Goal: Submit feedback/report problem

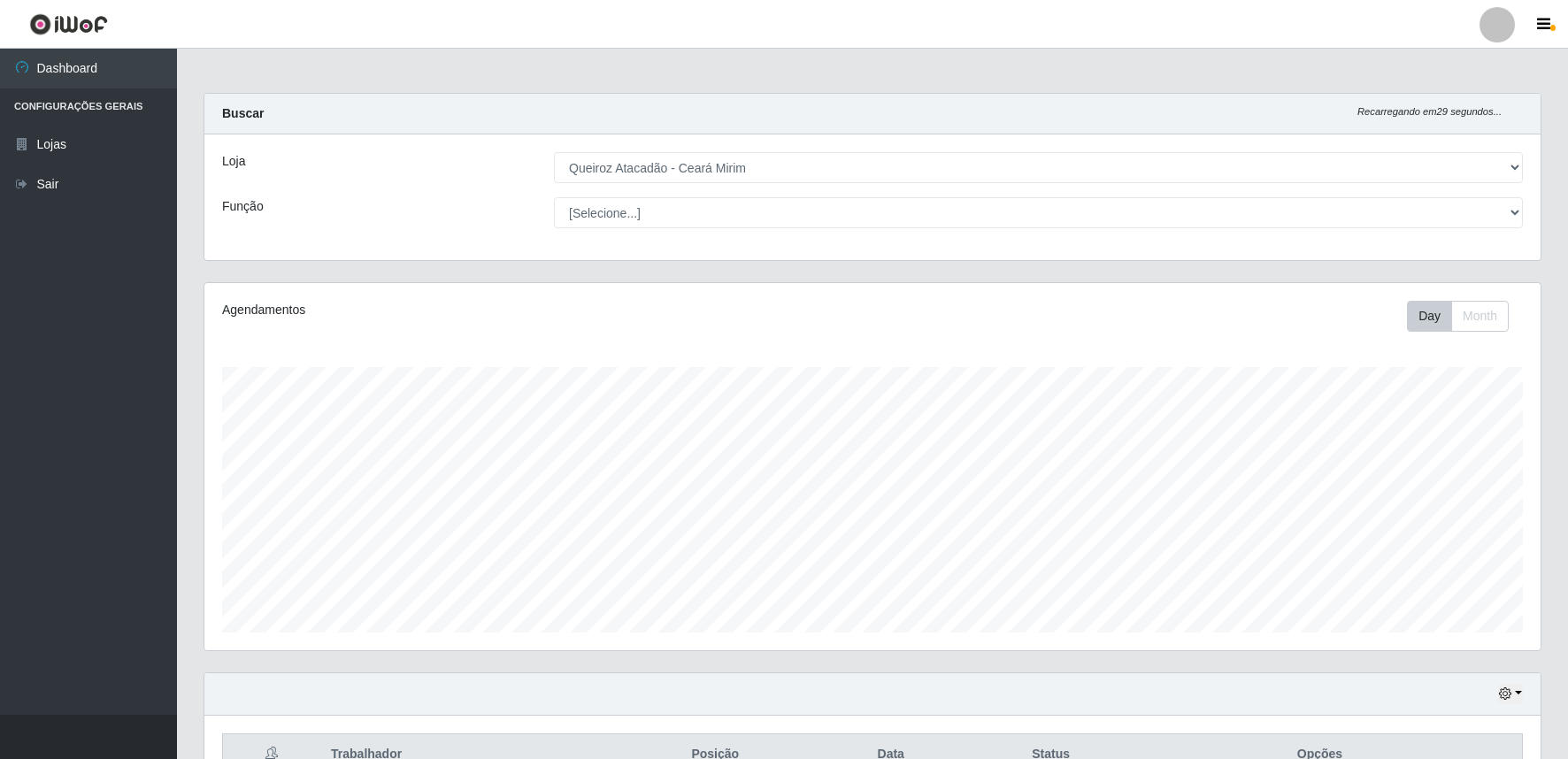
select select "465"
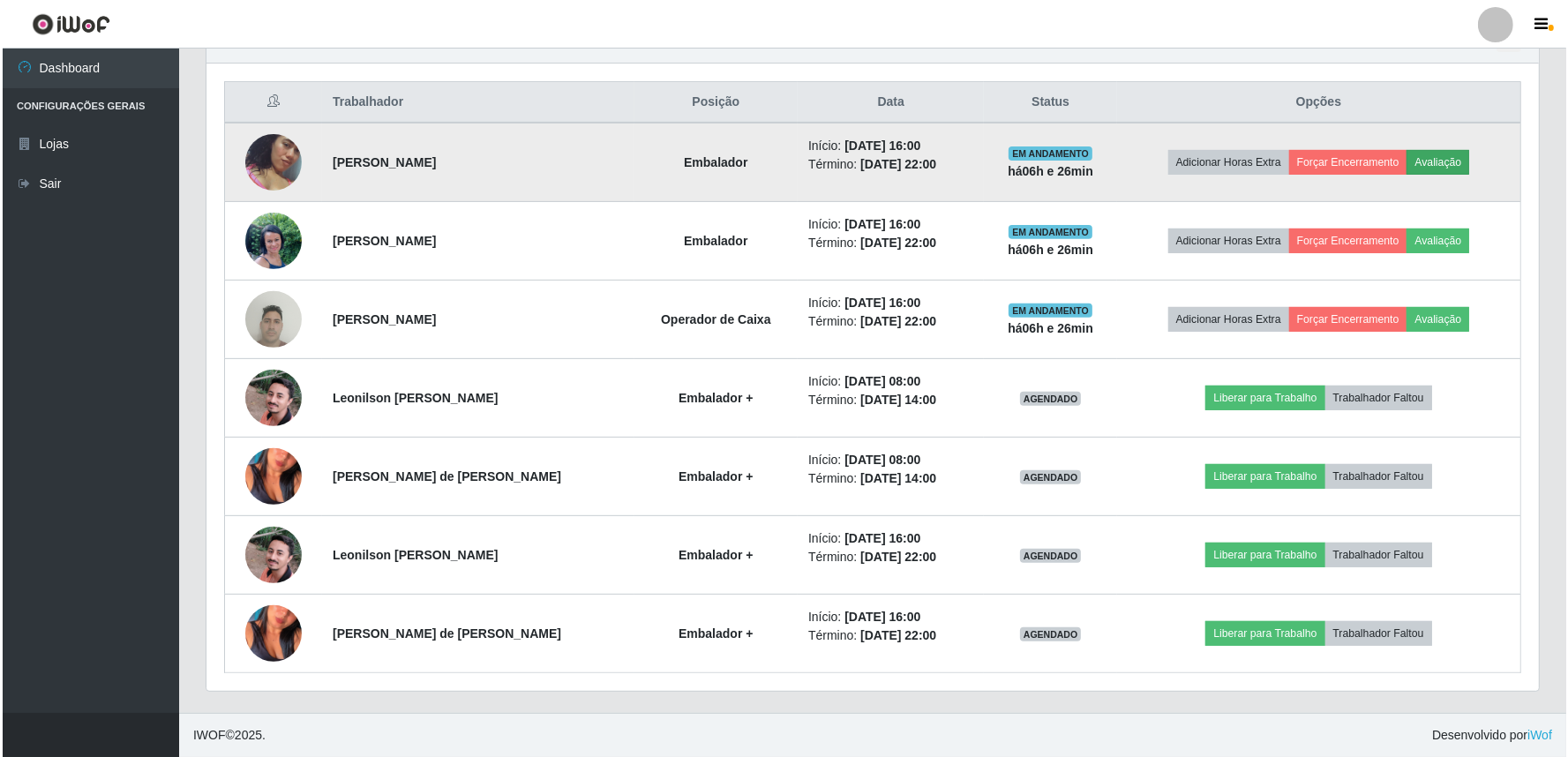
scroll to position [365, 1333]
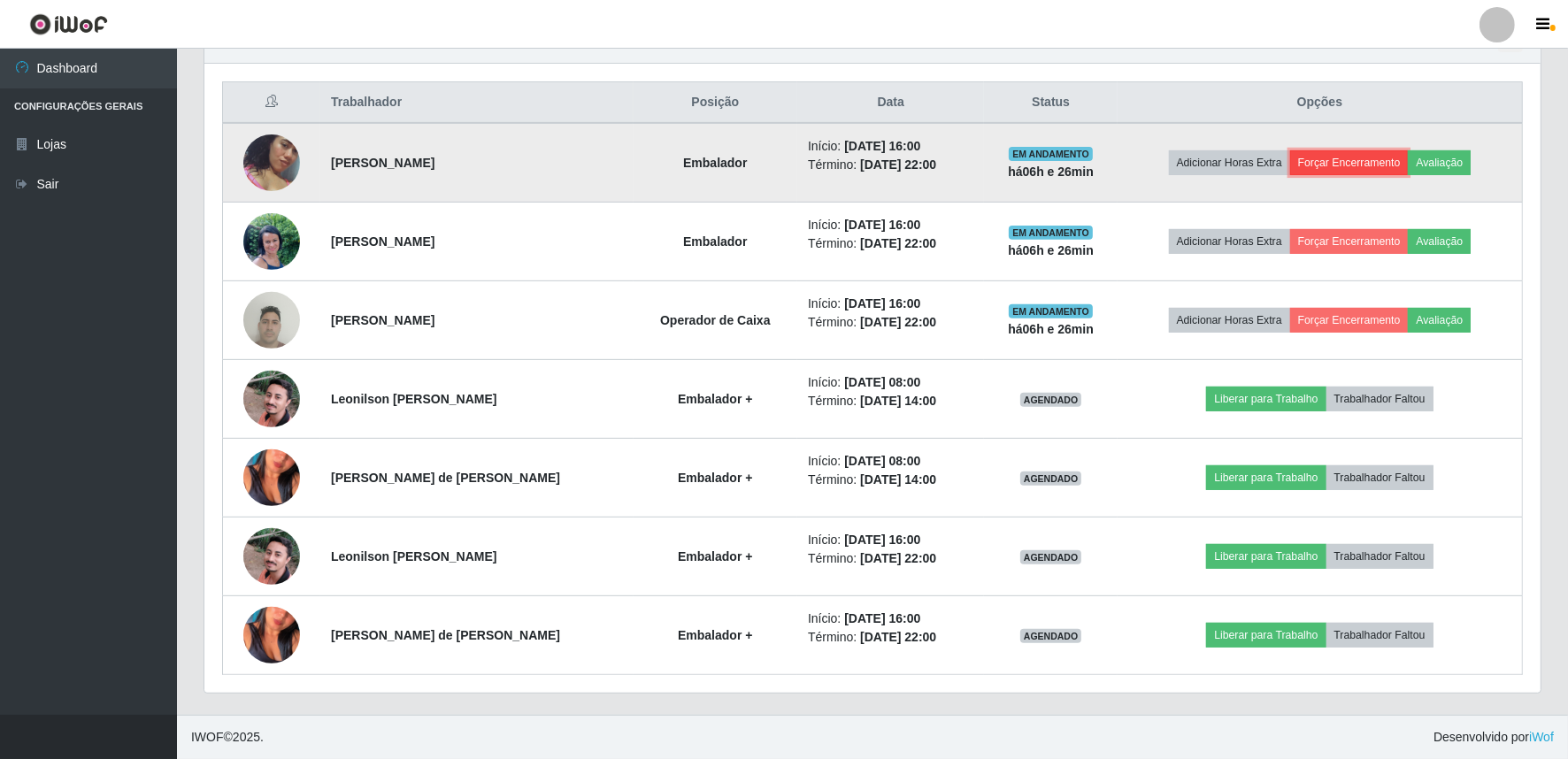
click at [1382, 158] on button "Forçar Encerramento" at bounding box center [1349, 163] width 119 height 25
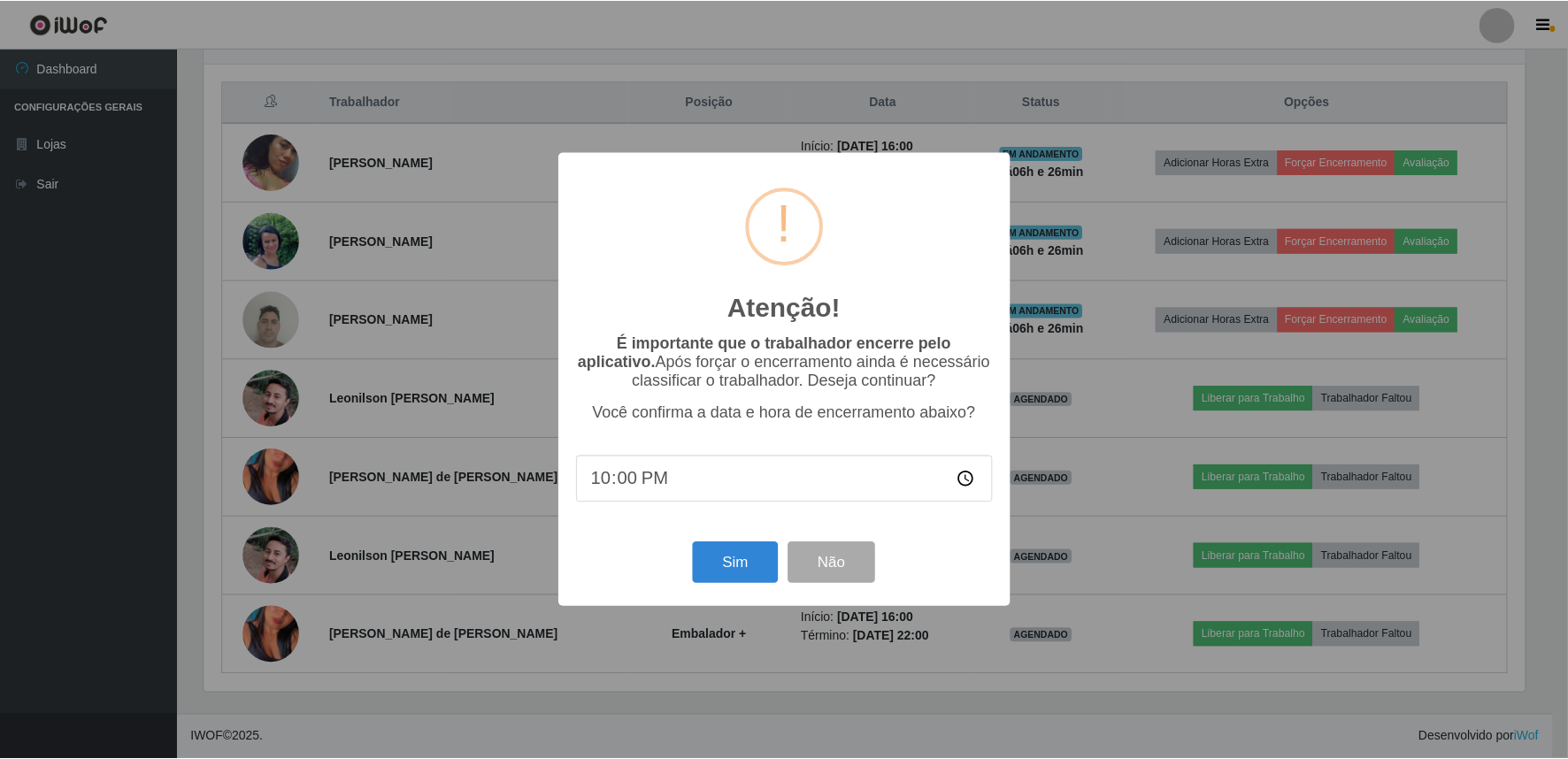
scroll to position [366, 1325]
click at [728, 552] on button "Sim" at bounding box center [737, 563] width 86 height 41
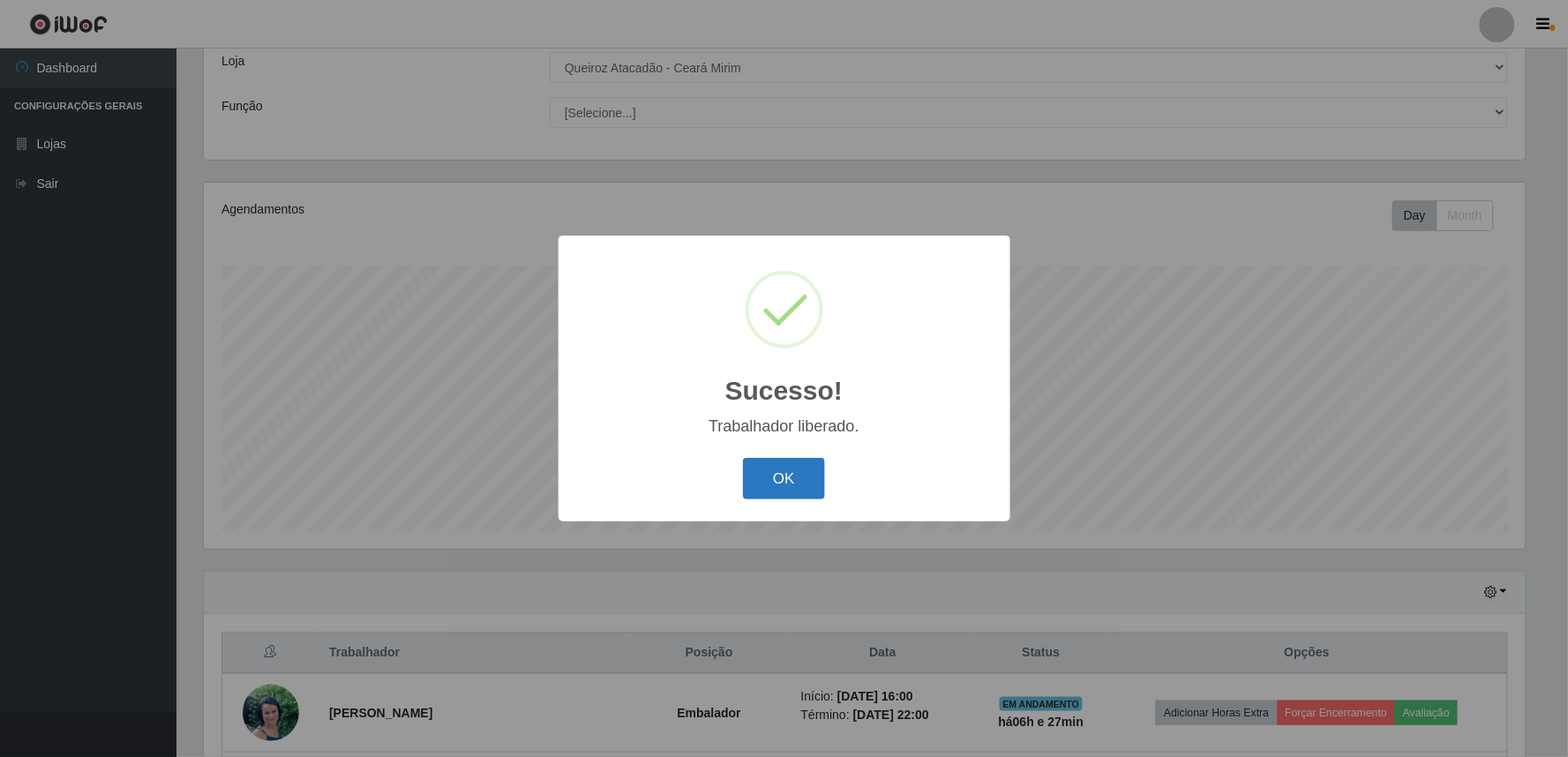
click at [774, 482] on button "OK" at bounding box center [783, 479] width 82 height 41
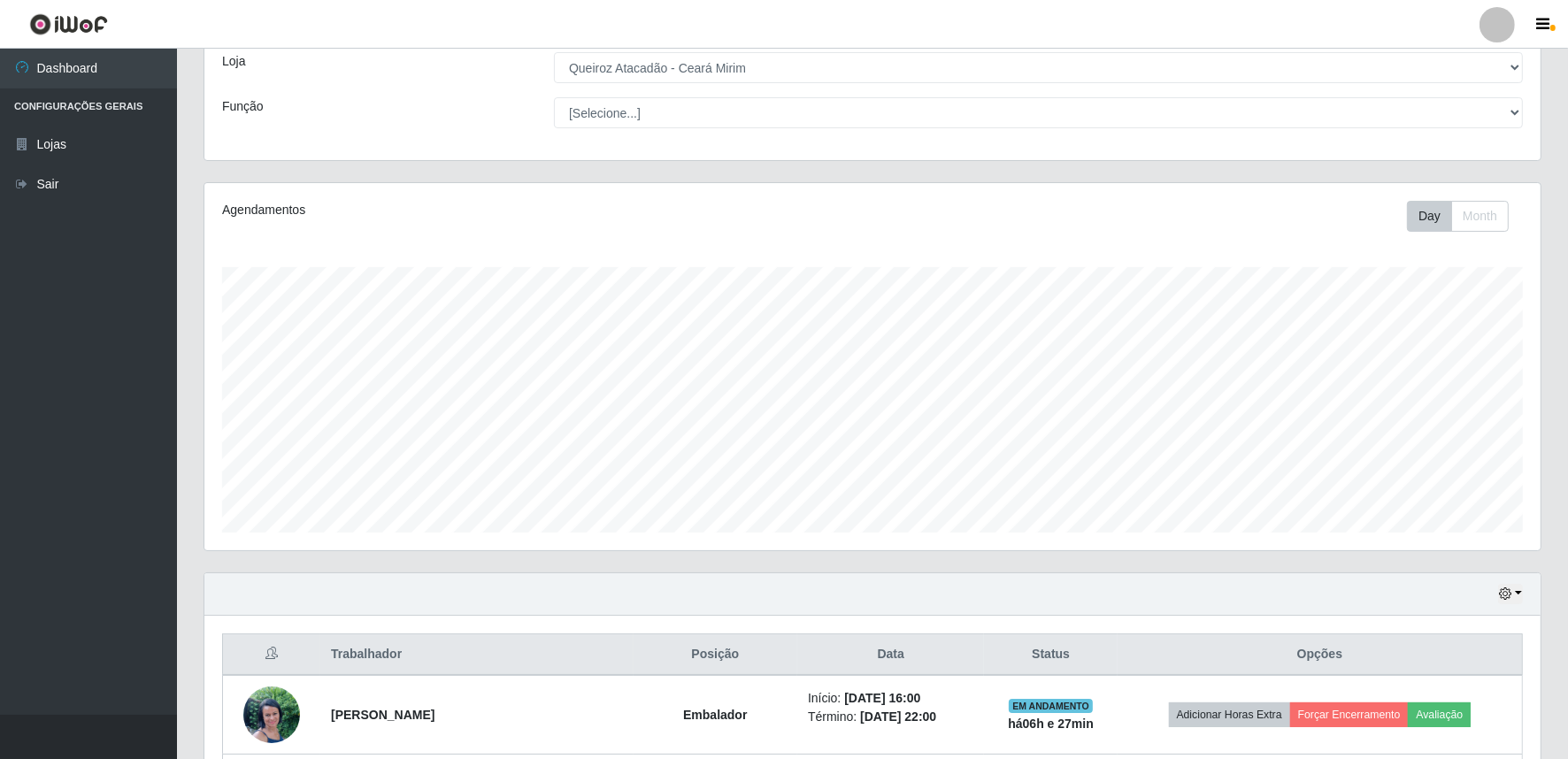
scroll to position [230, 0]
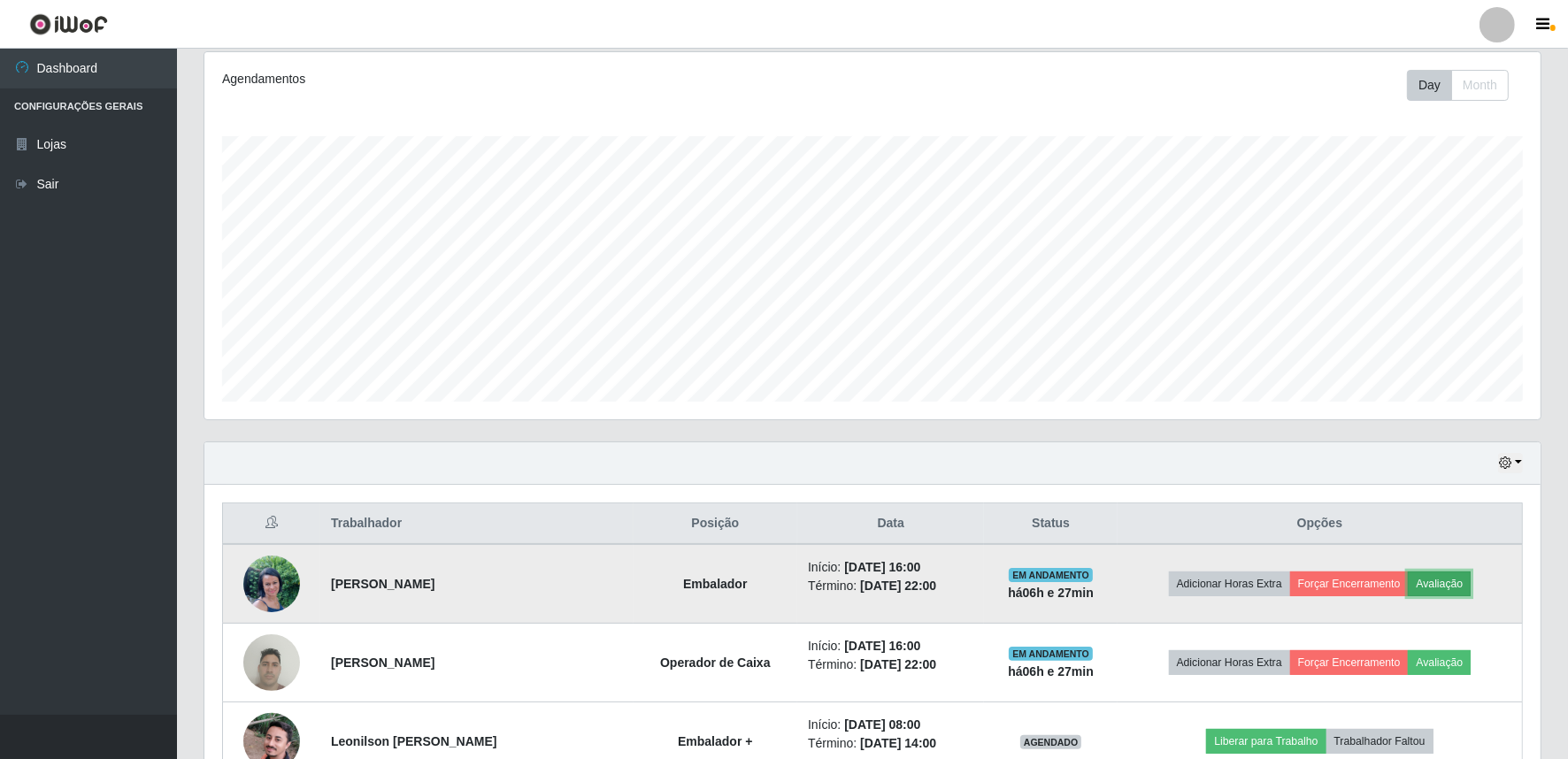
click at [1462, 581] on button "Avaliação" at bounding box center [1439, 584] width 63 height 25
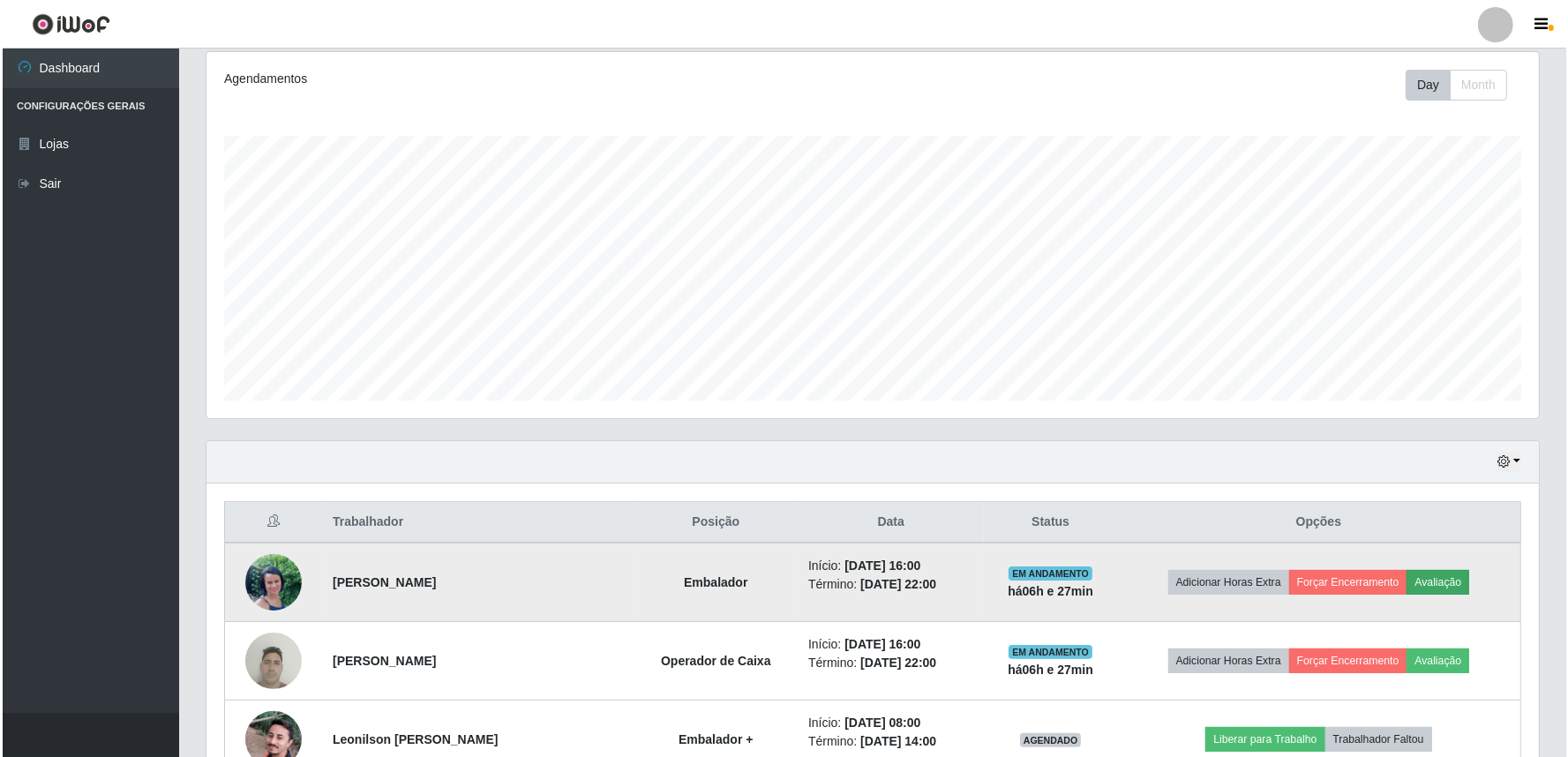
scroll to position [365, 1321]
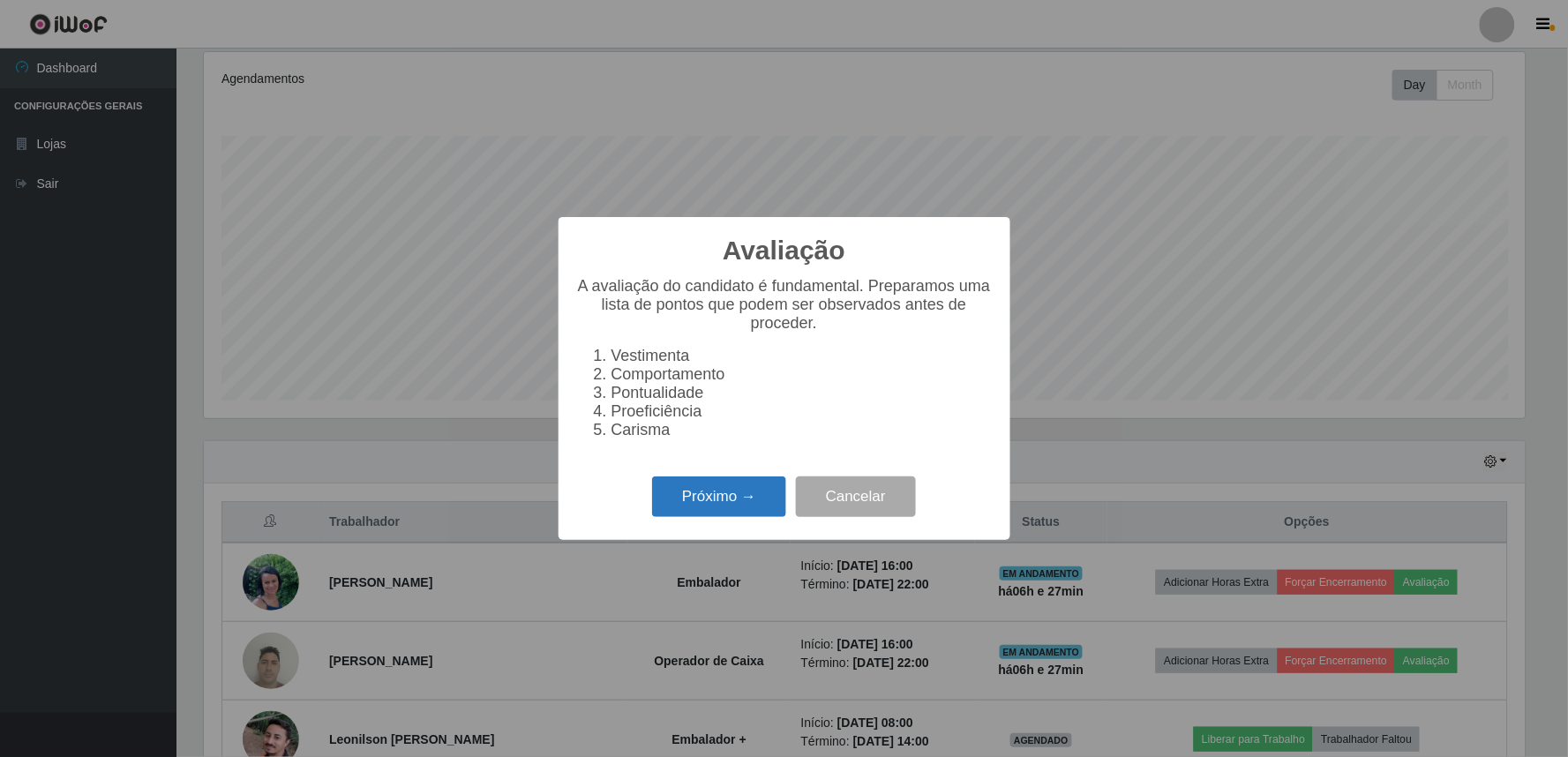
click at [700, 496] on button "Próximo →" at bounding box center [718, 497] width 134 height 41
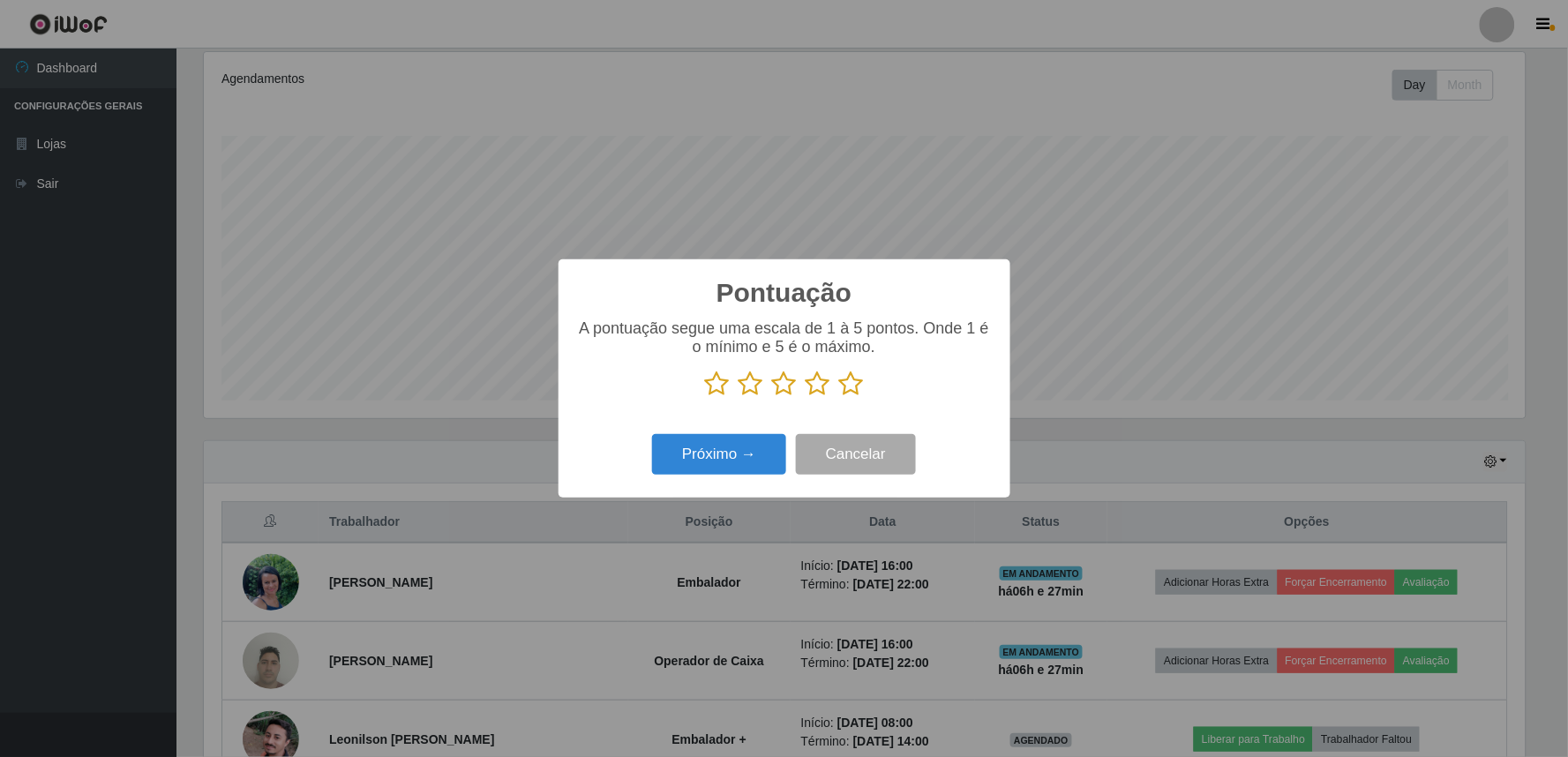
scroll to position [881907, 881019]
click at [849, 388] on icon at bounding box center [851, 383] width 25 height 26
click at [839, 397] on input "radio" at bounding box center [839, 397] width 0 height 0
click at [735, 451] on button "Próximo →" at bounding box center [718, 454] width 134 height 41
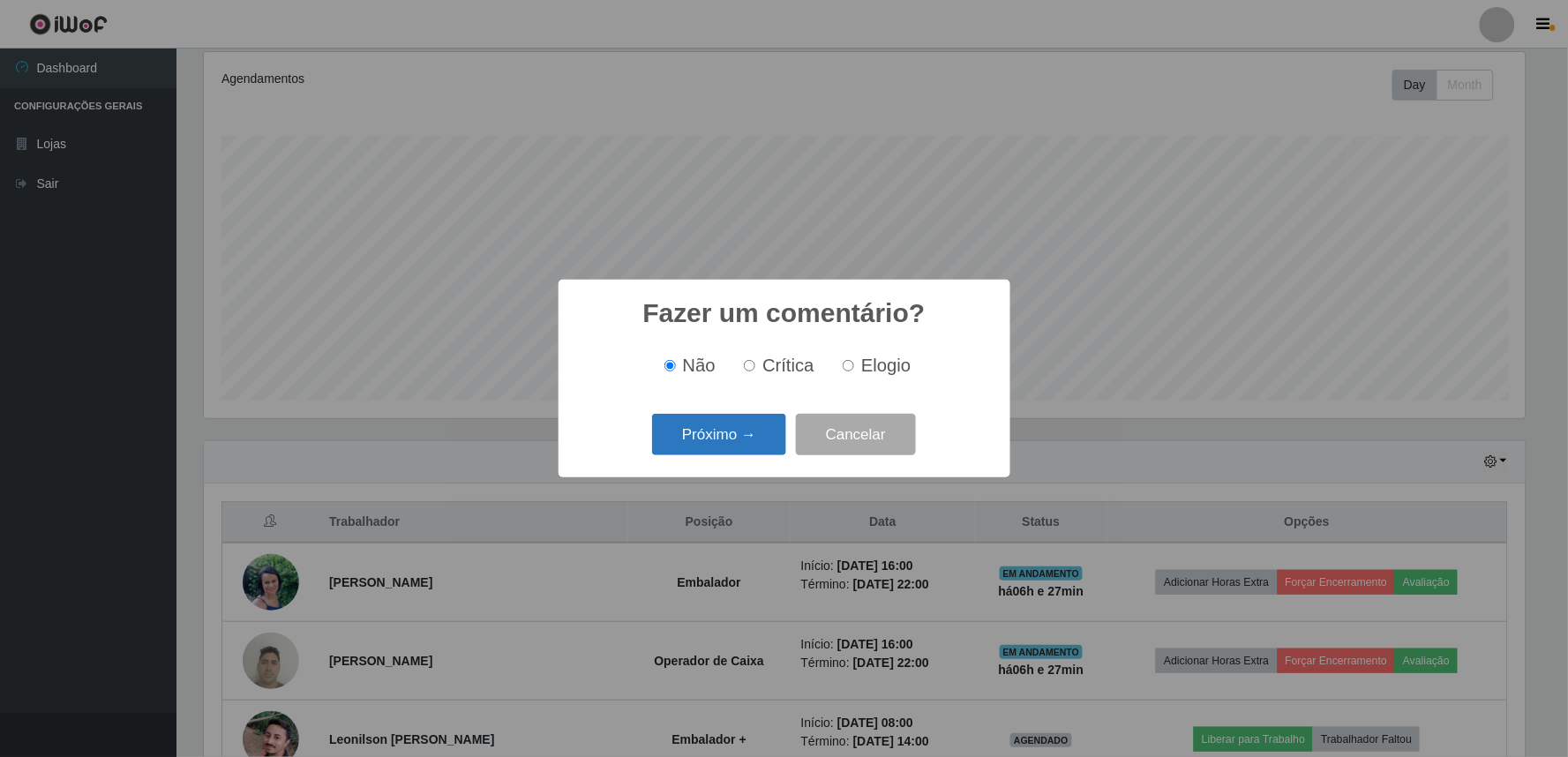
click at [726, 441] on button "Próximo →" at bounding box center [718, 435] width 134 height 41
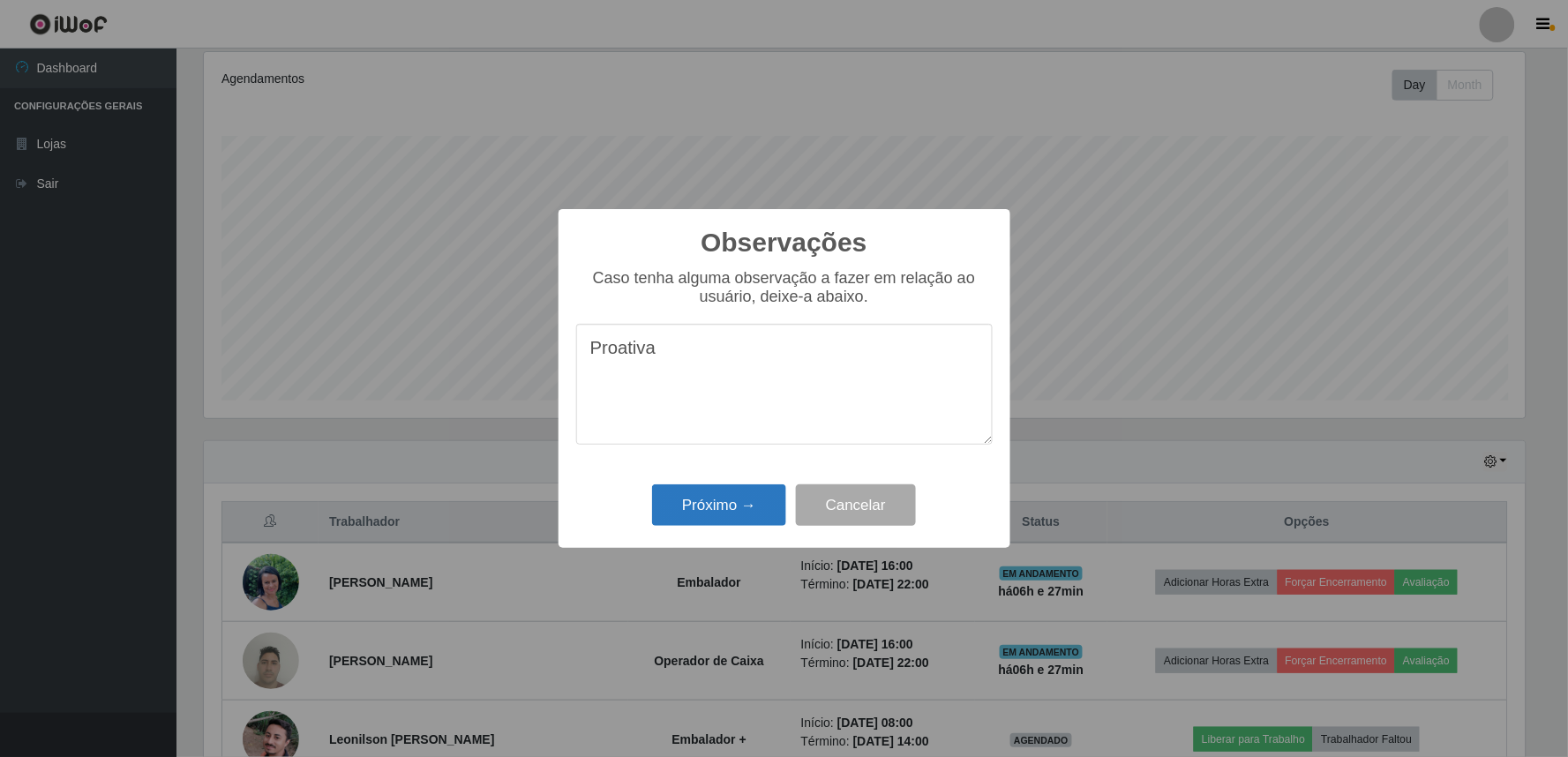
type textarea "Proativa"
click at [730, 508] on button "Próximo →" at bounding box center [718, 505] width 134 height 41
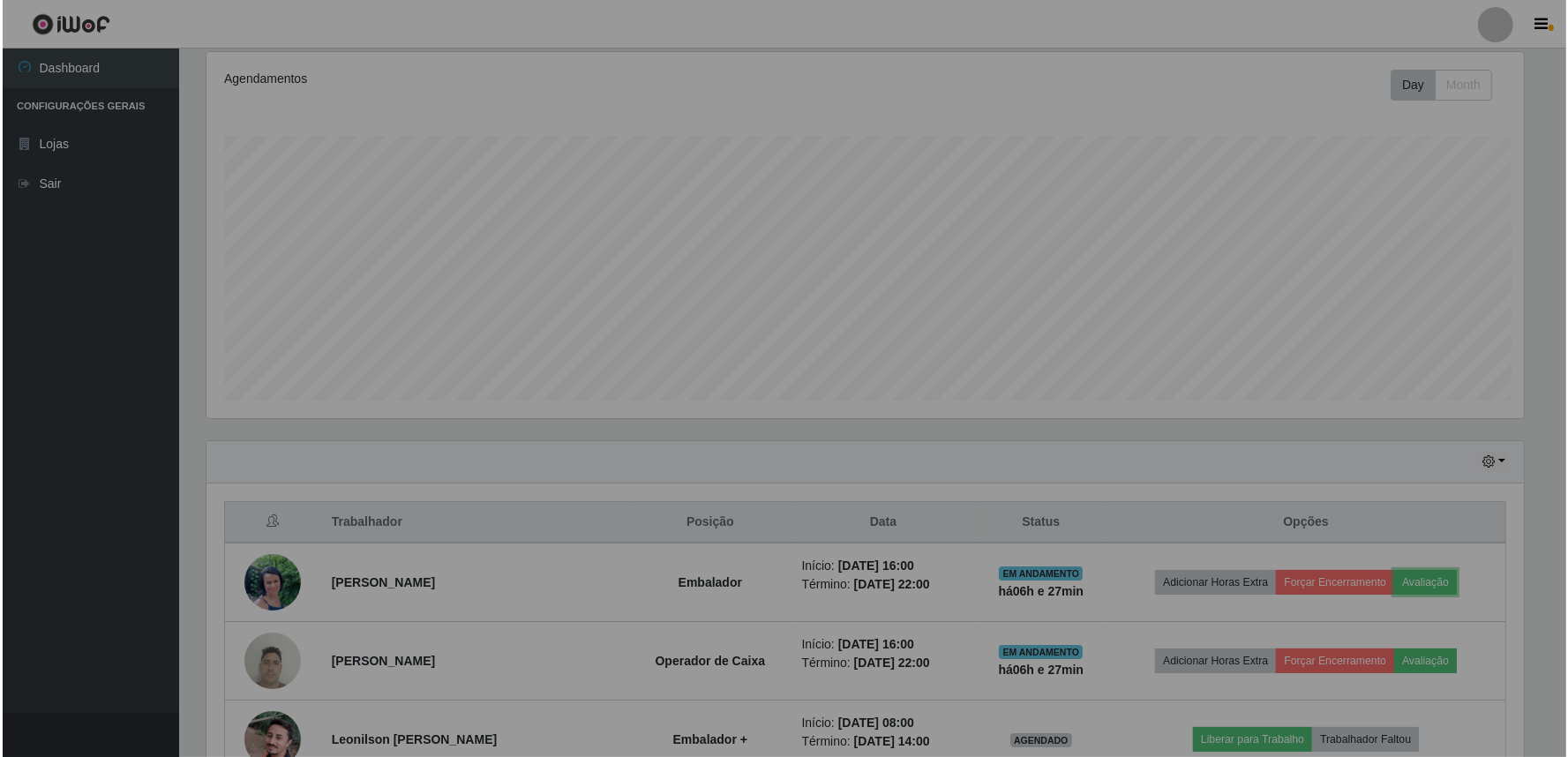
scroll to position [365, 1333]
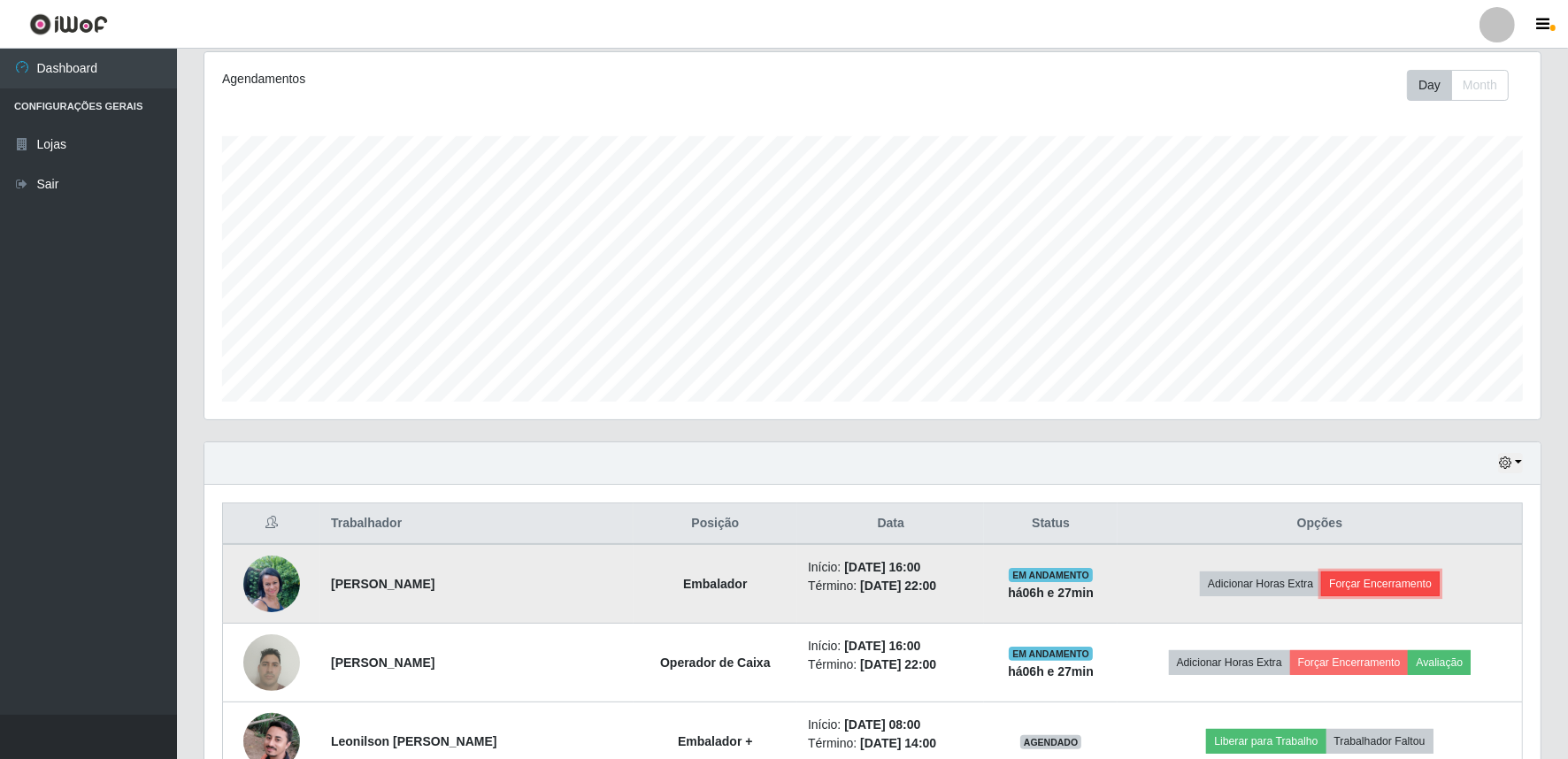
click at [1382, 582] on button "Forçar Encerramento" at bounding box center [1381, 584] width 119 height 25
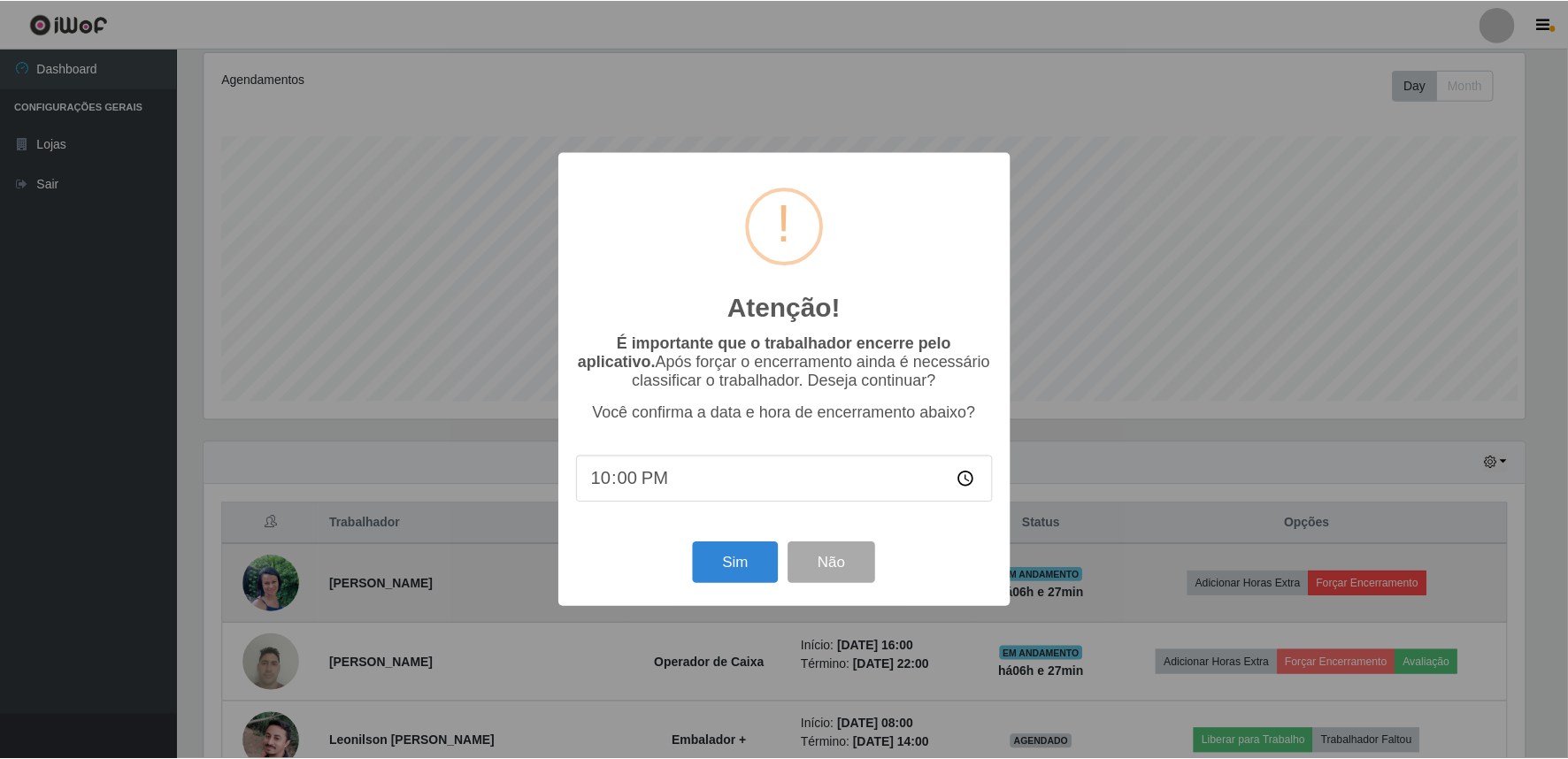
scroll to position [366, 1325]
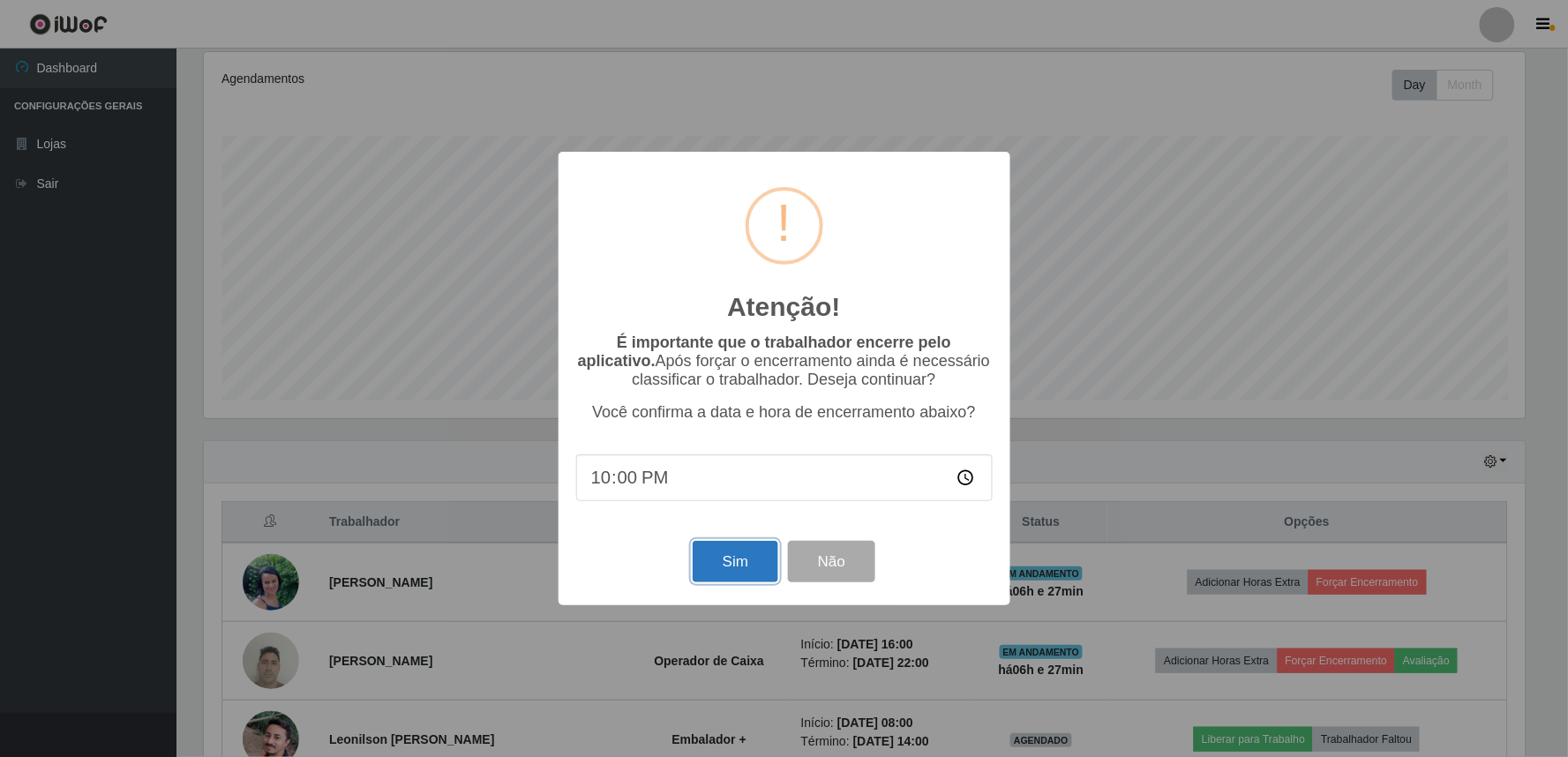
click at [736, 576] on button "Sim" at bounding box center [735, 561] width 85 height 41
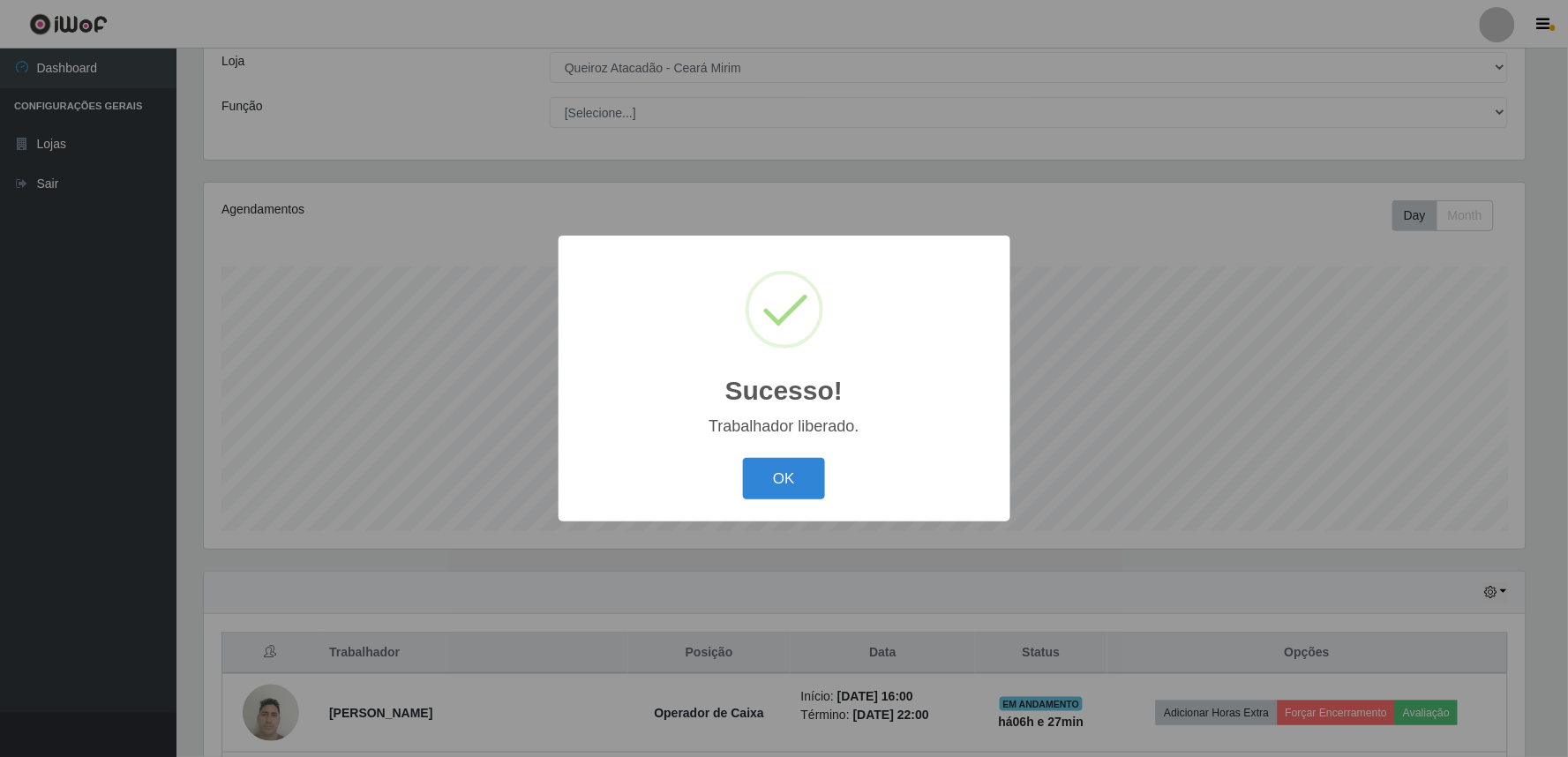
drag, startPoint x: 779, startPoint y: 482, endPoint x: 1116, endPoint y: 508, distance: 338.0
click at [783, 479] on button "OK" at bounding box center [783, 479] width 82 height 41
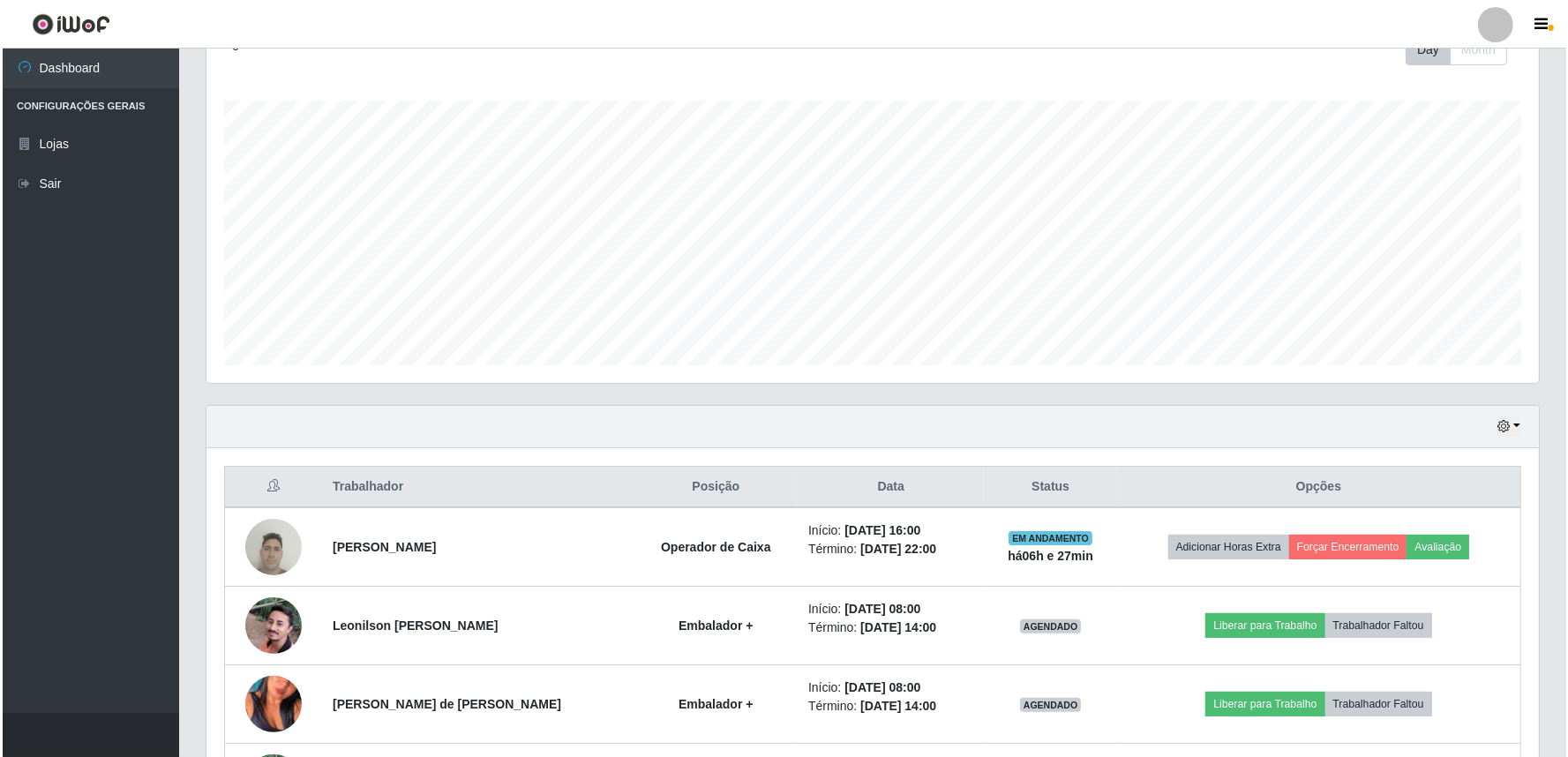
scroll to position [491, 0]
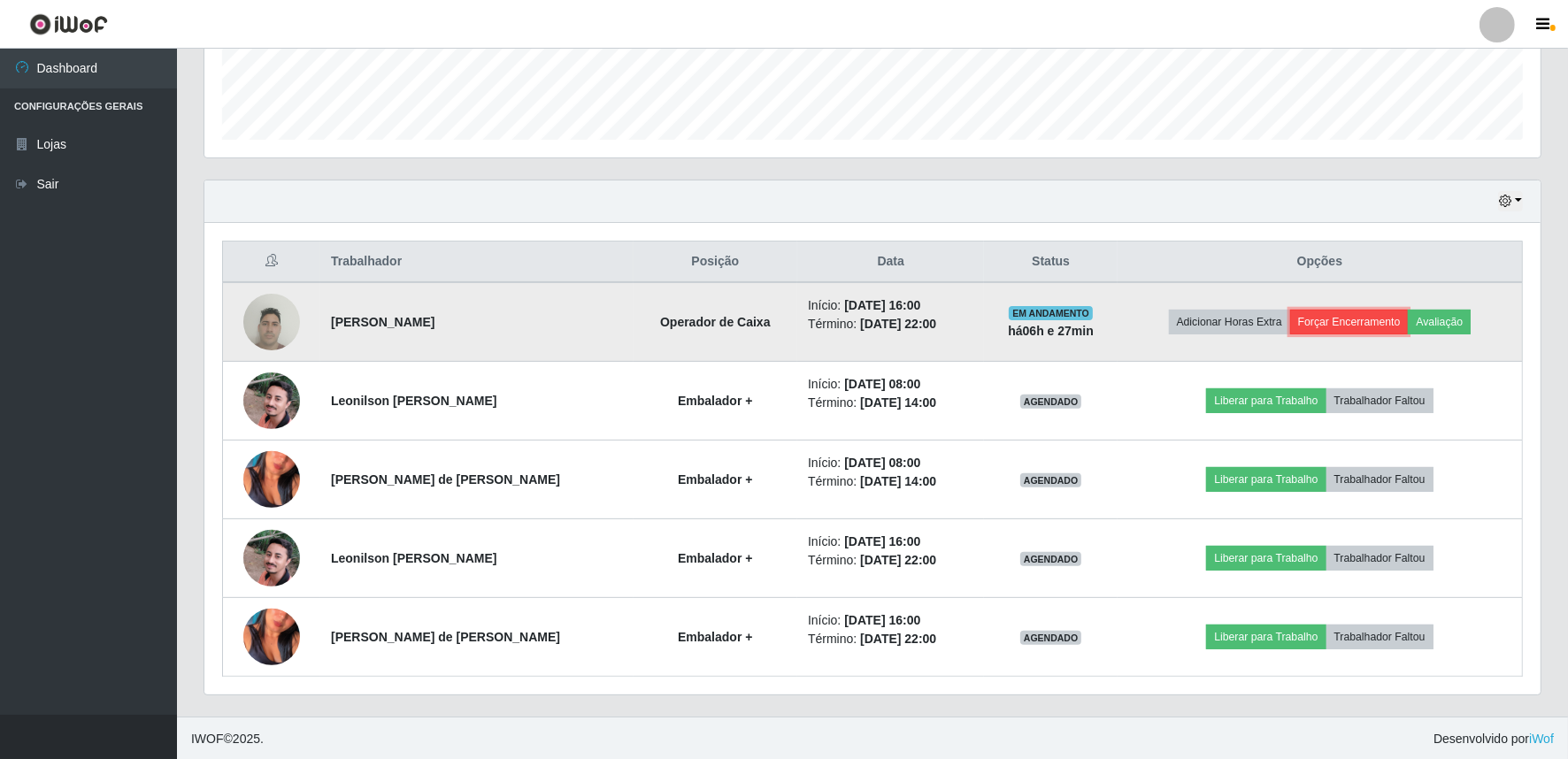
click at [1364, 313] on button "Forçar Encerramento" at bounding box center [1349, 322] width 119 height 25
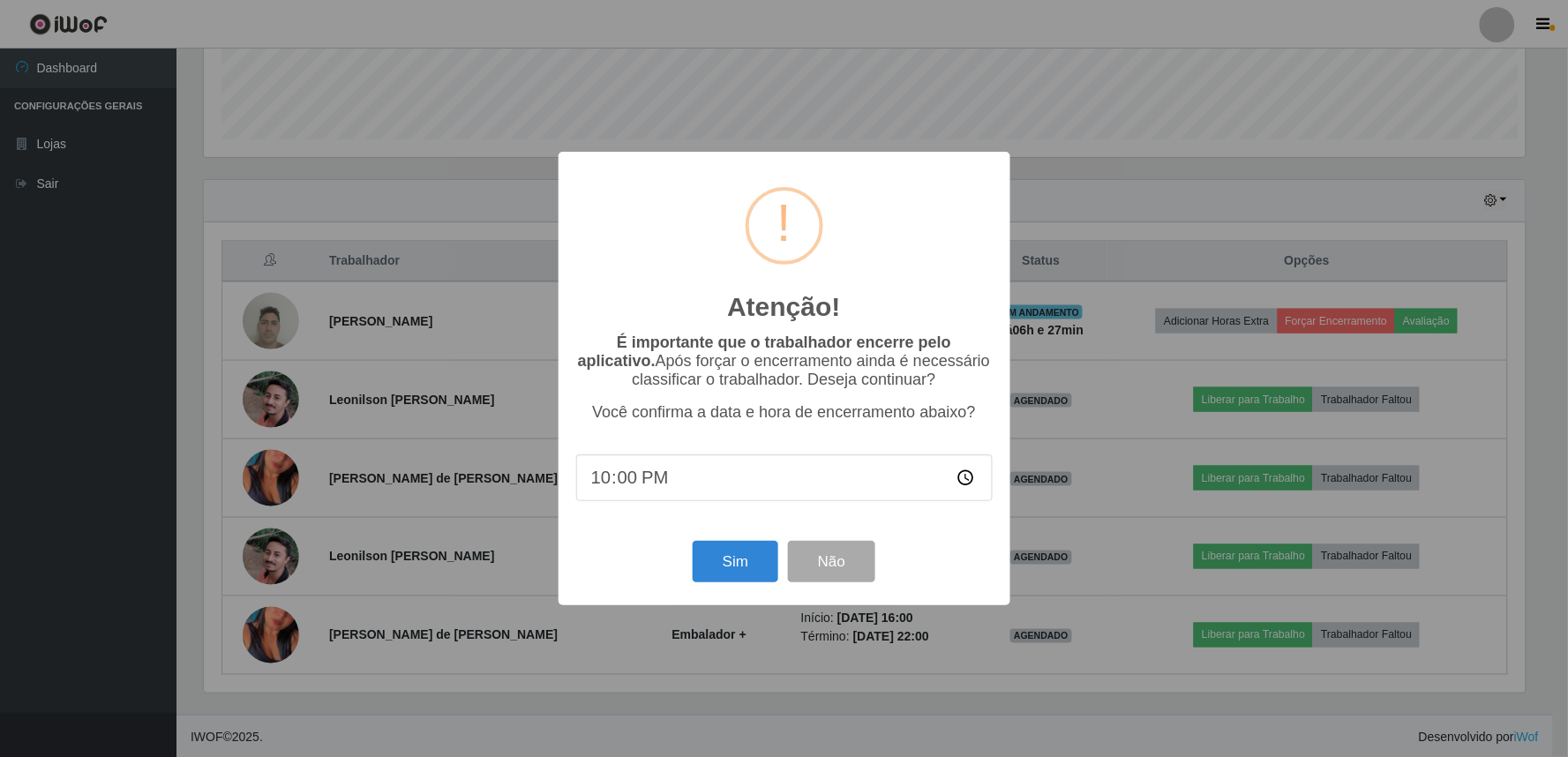
scroll to position [0, 0]
click at [727, 551] on button "Sim" at bounding box center [735, 561] width 85 height 41
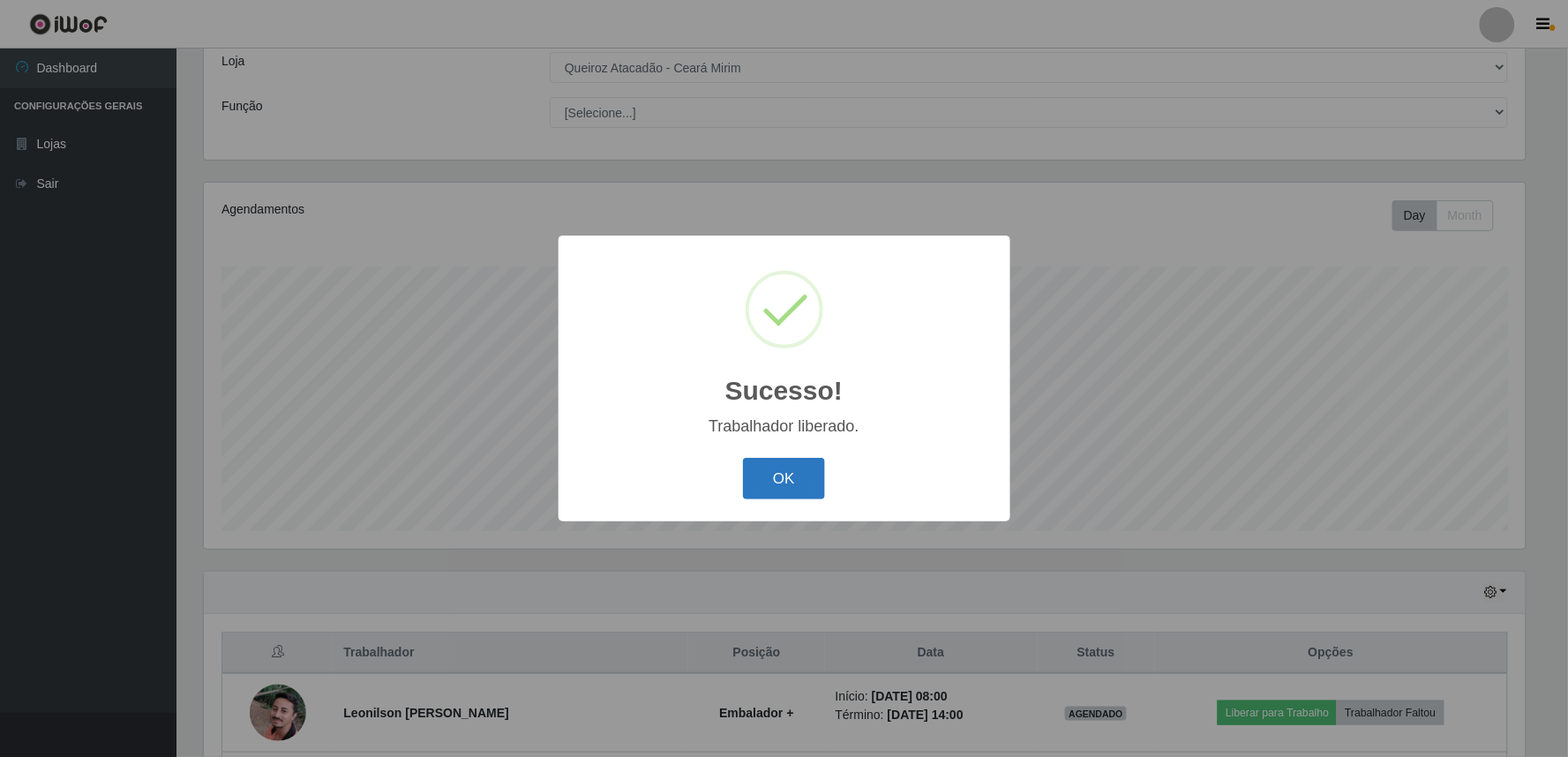
click at [785, 466] on button "OK" at bounding box center [783, 479] width 82 height 41
